Goal: Find specific page/section: Find specific page/section

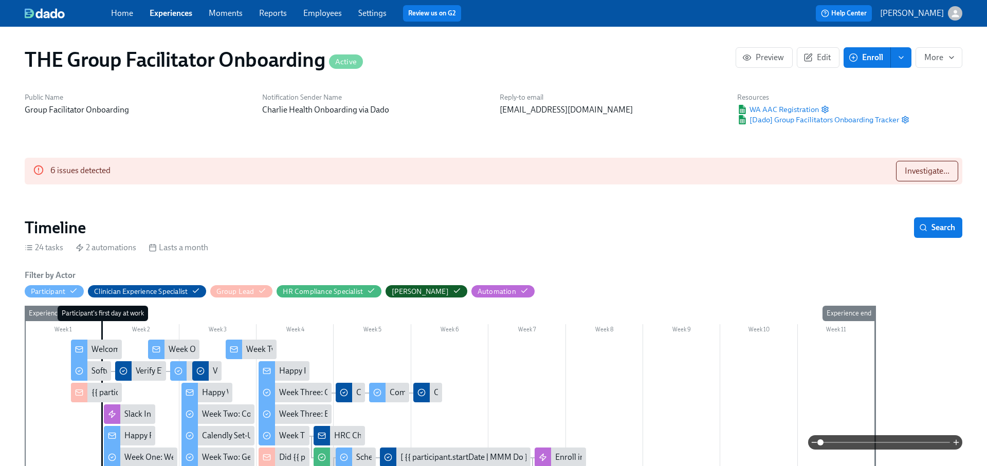
type input "taph"
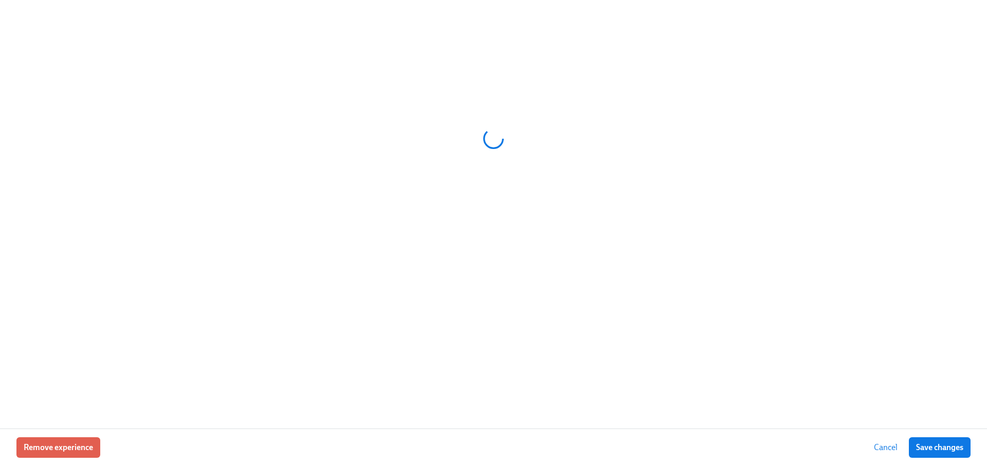
scroll to position [114, 0]
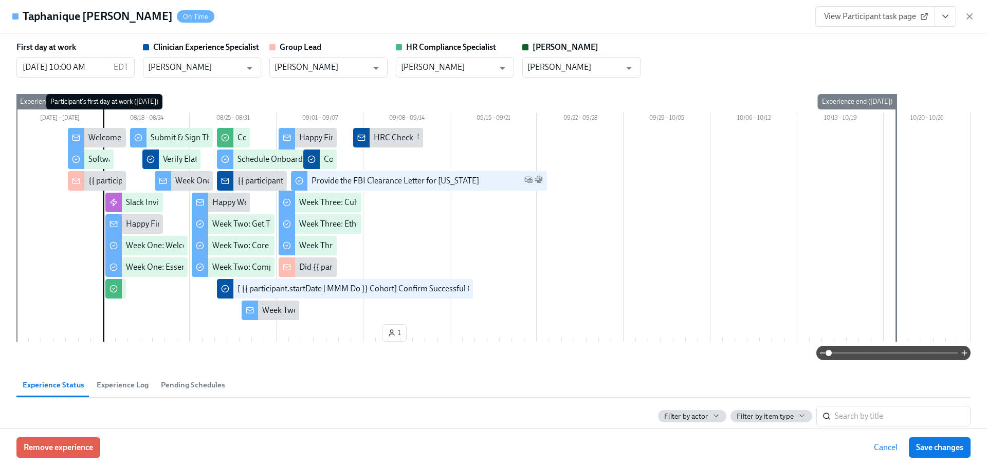
click at [883, 18] on span "View Participant task page" at bounding box center [875, 16] width 102 height 10
click at [970, 16] on icon "button" at bounding box center [969, 16] width 5 height 5
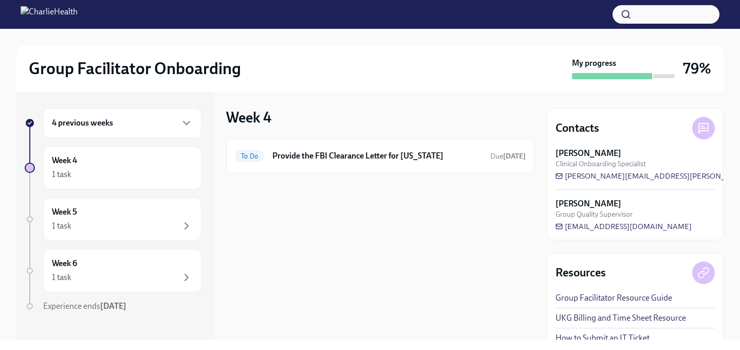
click at [627, 17] on circle "button" at bounding box center [626, 14] width 7 height 7
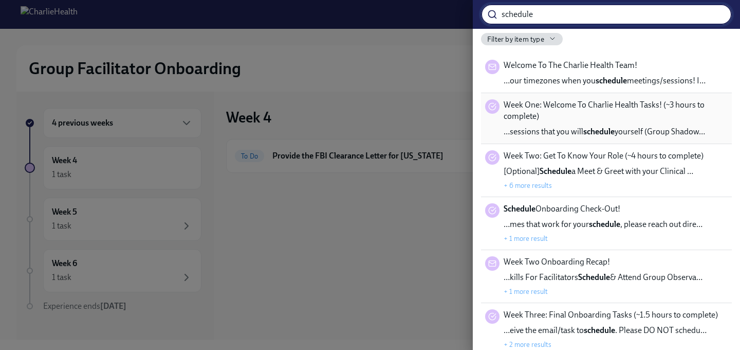
scroll to position [19, 0]
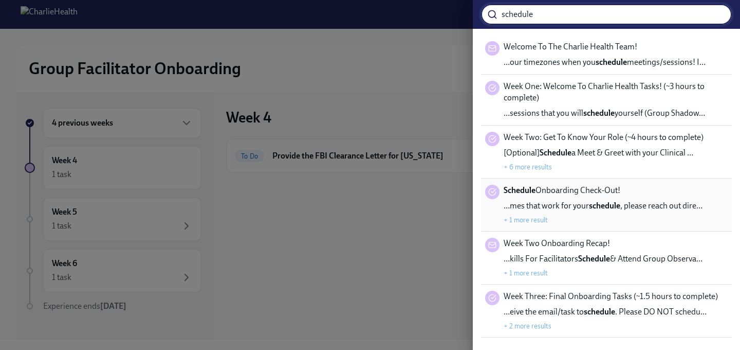
type input "schedule"
click at [612, 199] on div "Schedule Onboarding Check-Out! …mes that work for your schedule , please reach …" at bounding box center [603, 205] width 199 height 40
